Goal: Check status

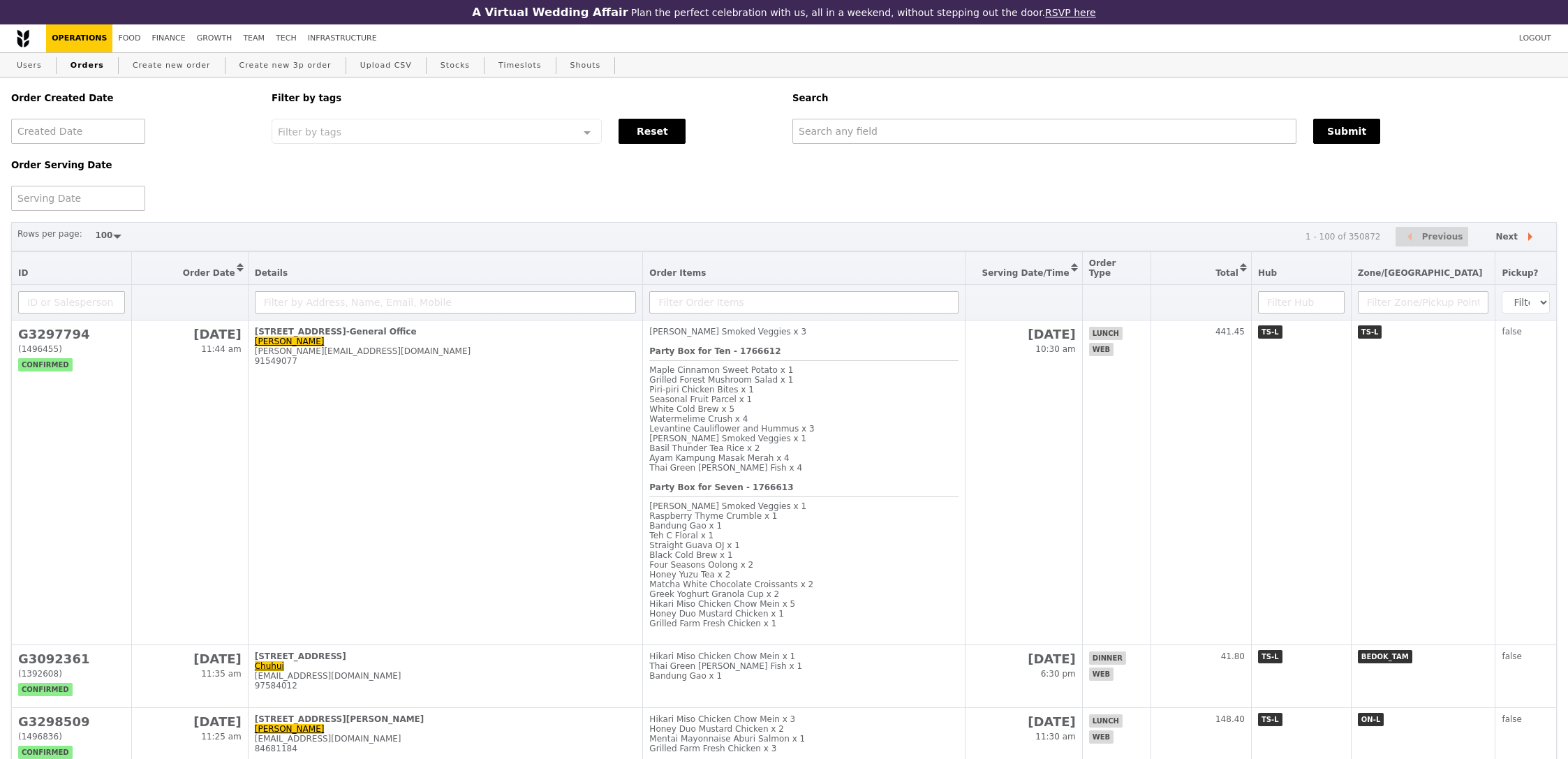
select select "100"
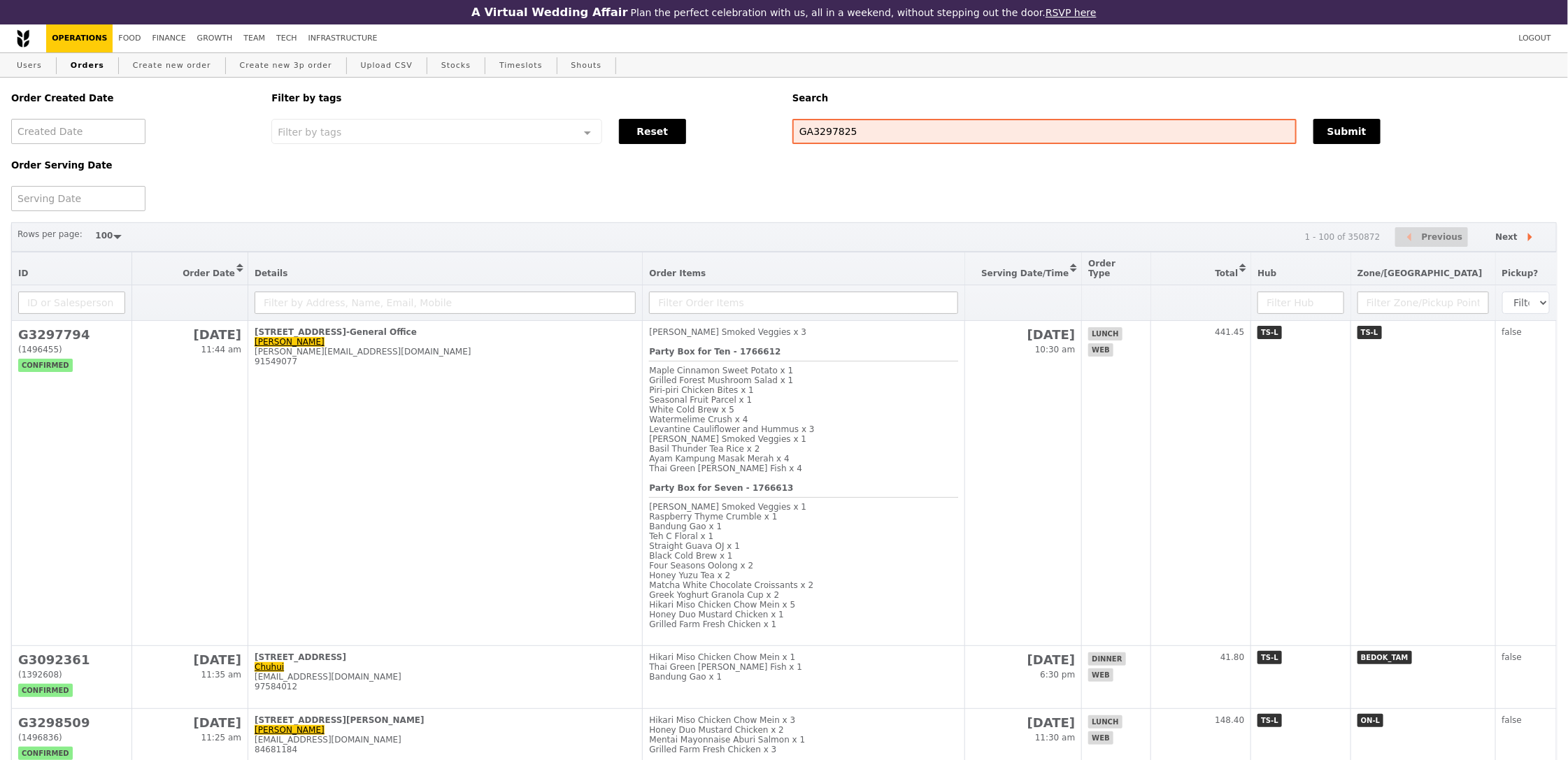
type input "GA3297825"
click at [1369, 119] on div "Search" at bounding box center [1175, 99] width 781 height 41
click at [1366, 128] on button "Submit" at bounding box center [1347, 132] width 67 height 25
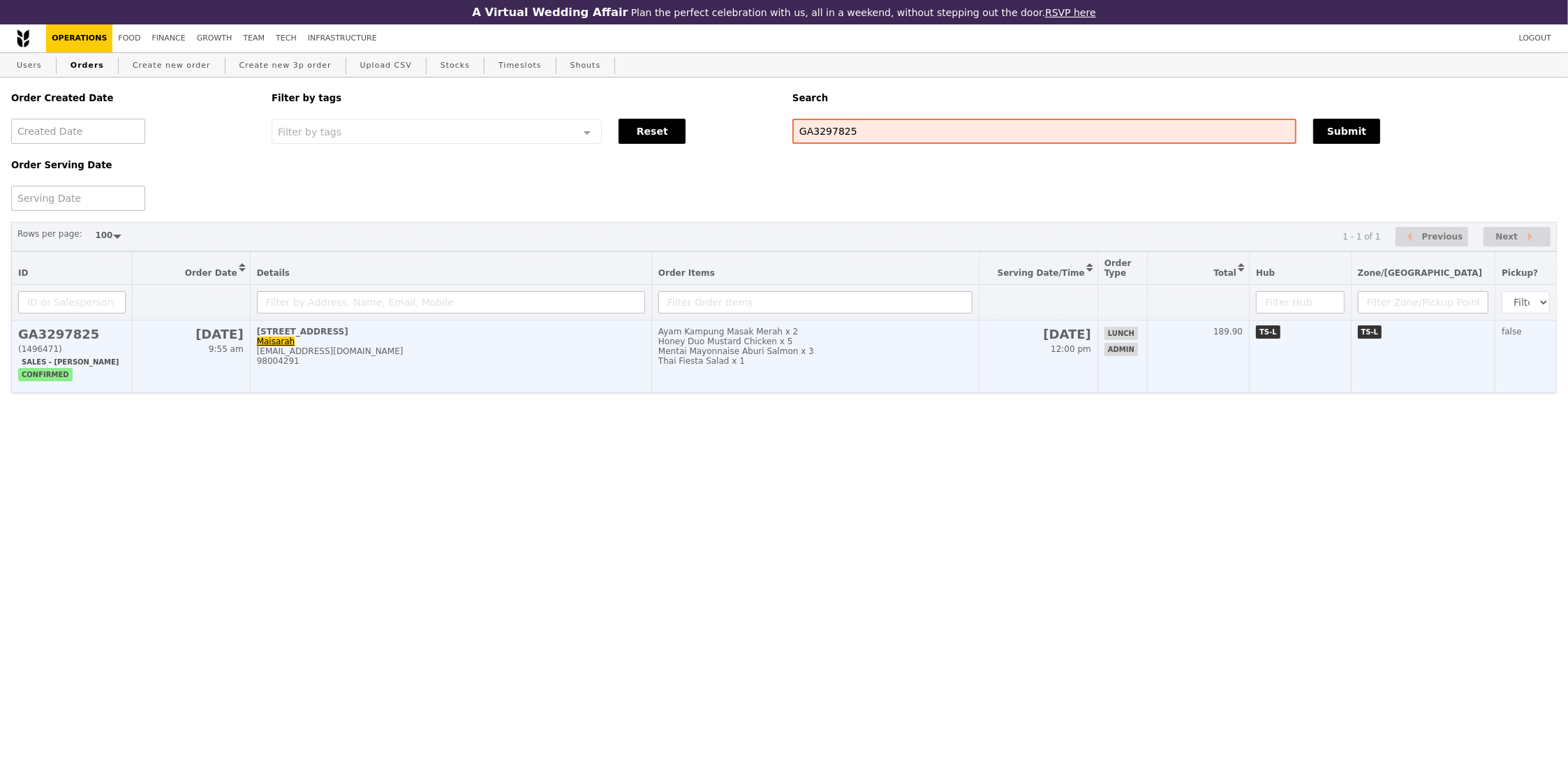
click at [1351, 372] on td "TS-L" at bounding box center [1301, 356] width 101 height 73
